Goal: Information Seeking & Learning: Learn about a topic

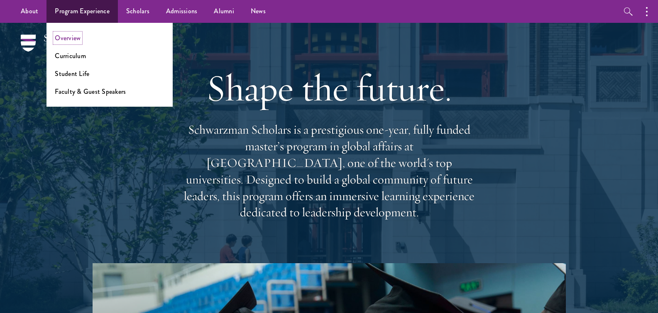
click at [69, 39] on link "Overview" at bounding box center [68, 38] width 26 height 10
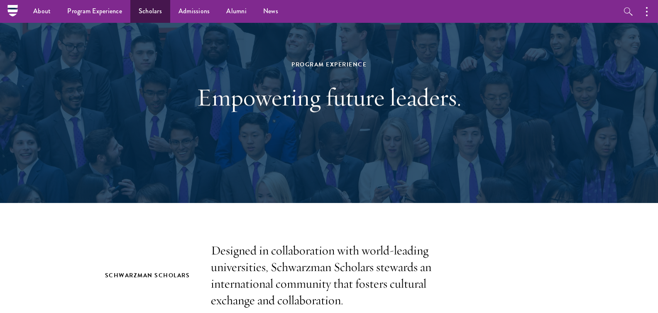
scroll to position [14, 0]
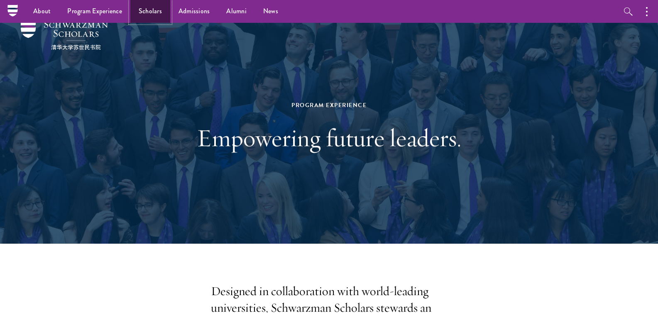
click at [143, 9] on link "Scholars" at bounding box center [150, 11] width 40 height 23
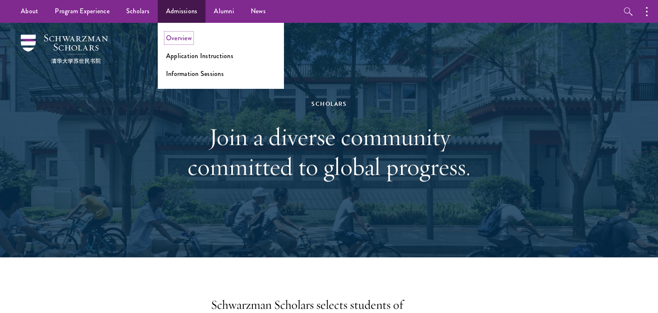
click at [184, 37] on link "Overview" at bounding box center [179, 38] width 26 height 10
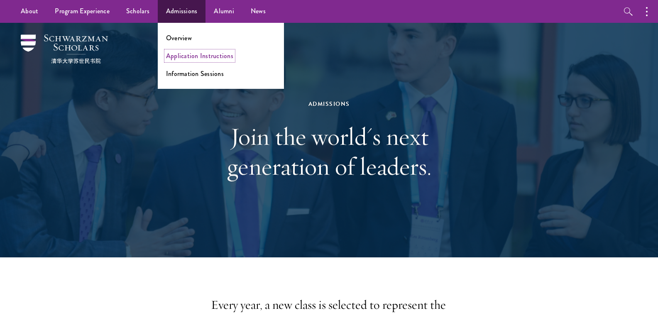
click at [200, 55] on link "Application Instructions" at bounding box center [199, 56] width 67 height 10
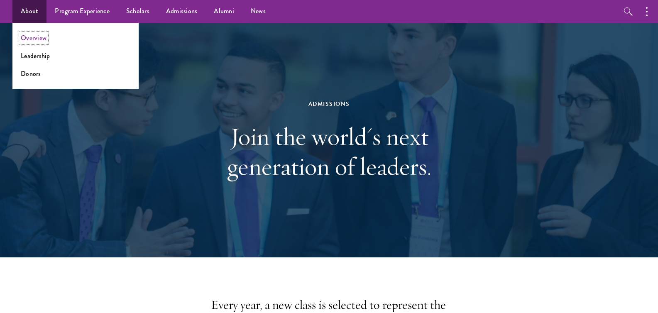
click at [36, 39] on link "Overview" at bounding box center [34, 38] width 26 height 10
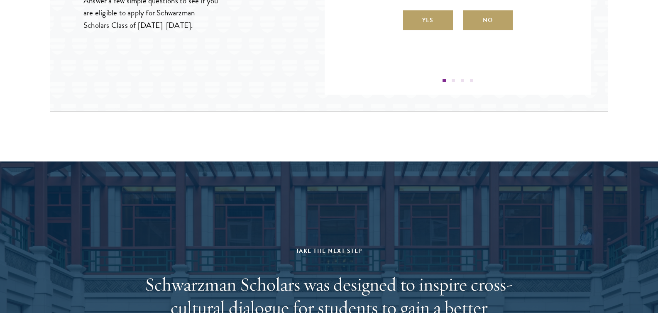
scroll to position [1051, 0]
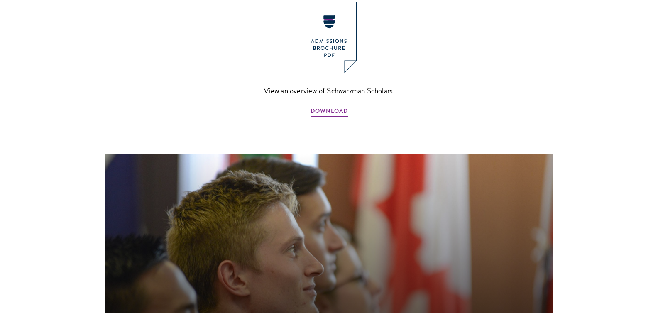
scroll to position [804, 0]
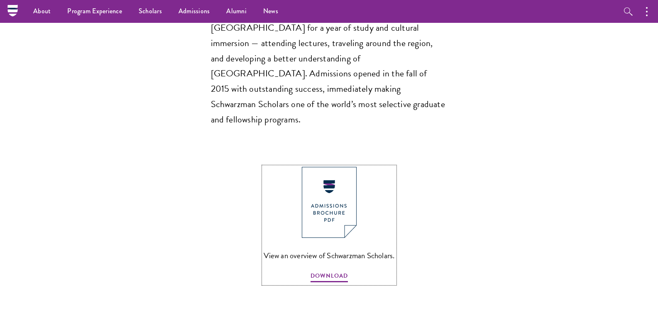
click at [324, 167] on img at bounding box center [329, 202] width 55 height 71
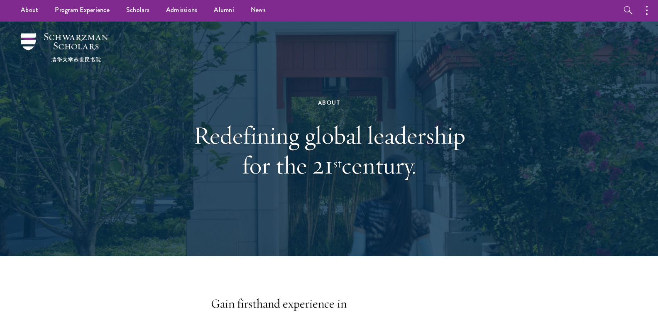
scroll to position [0, 0]
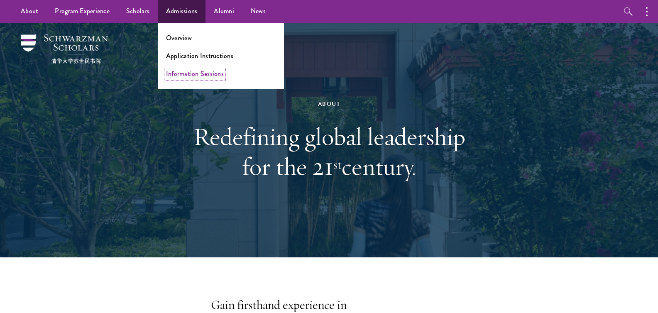
click at [201, 75] on link "Information Sessions" at bounding box center [195, 74] width 58 height 10
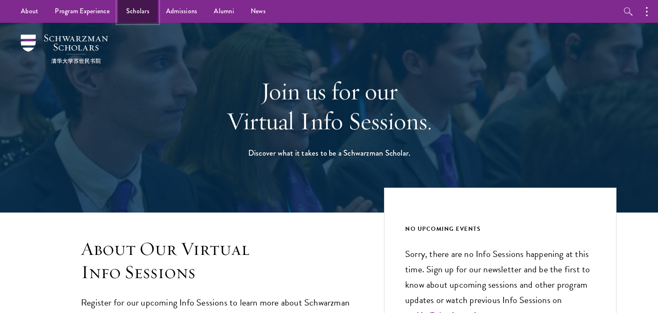
click at [137, 13] on link "Scholars" at bounding box center [138, 11] width 40 height 23
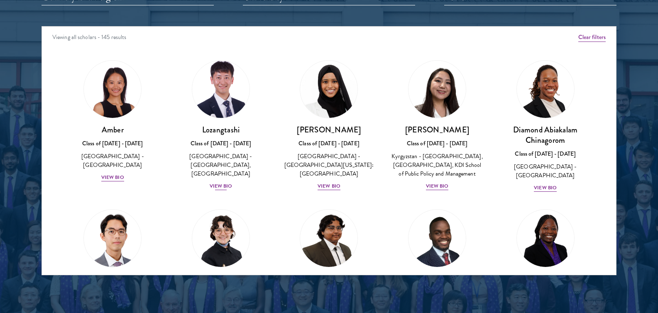
scroll to position [1189, 0]
